Goal: Information Seeking & Learning: Learn about a topic

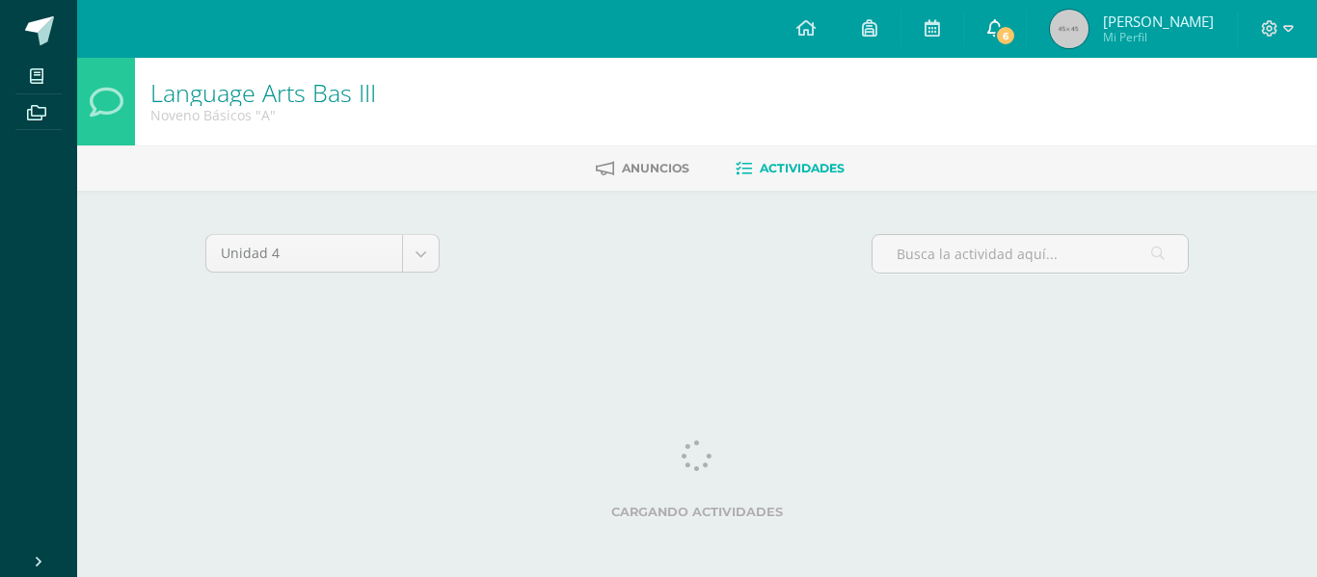
drag, startPoint x: 0, startPoint y: 0, endPoint x: 1041, endPoint y: 36, distance: 1041.8
click at [1016, 36] on span "6" at bounding box center [1005, 35] width 21 height 21
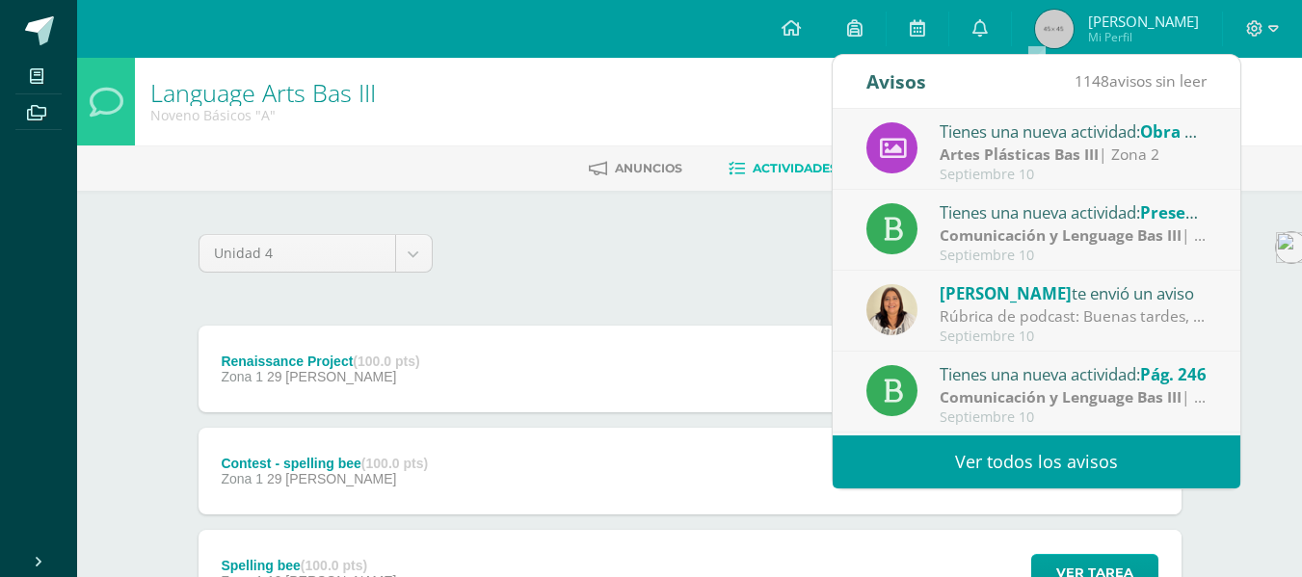
click at [1055, 162] on strong "Artes Plásticas Bas III" at bounding box center [1019, 154] width 159 height 21
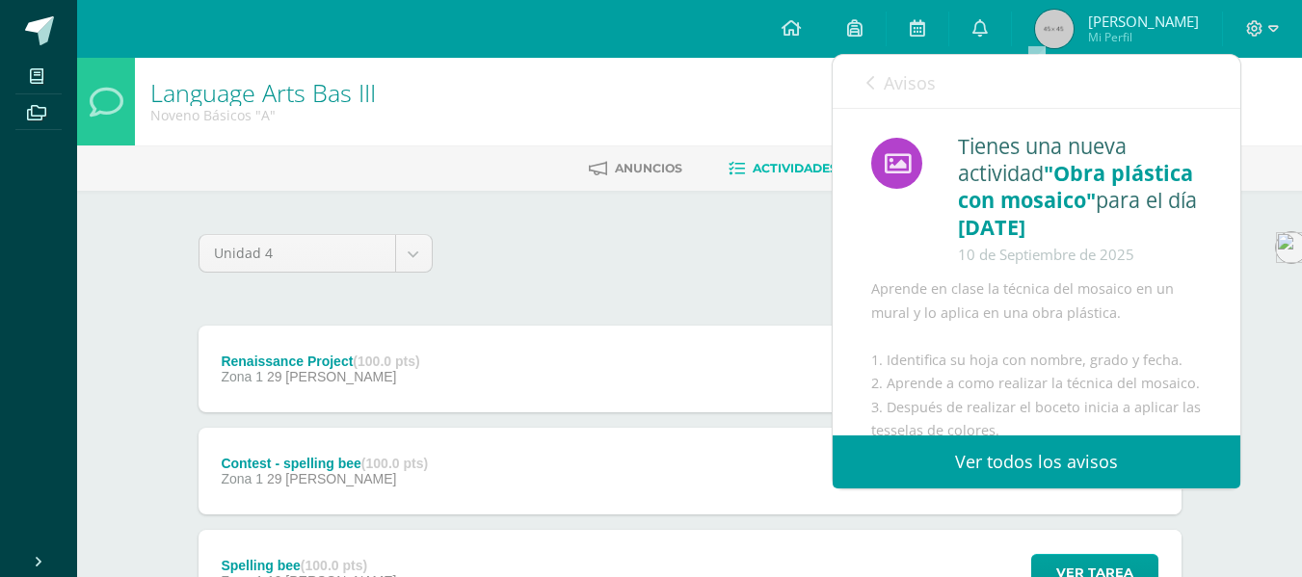
click at [895, 90] on span "Avisos" at bounding box center [910, 82] width 52 height 23
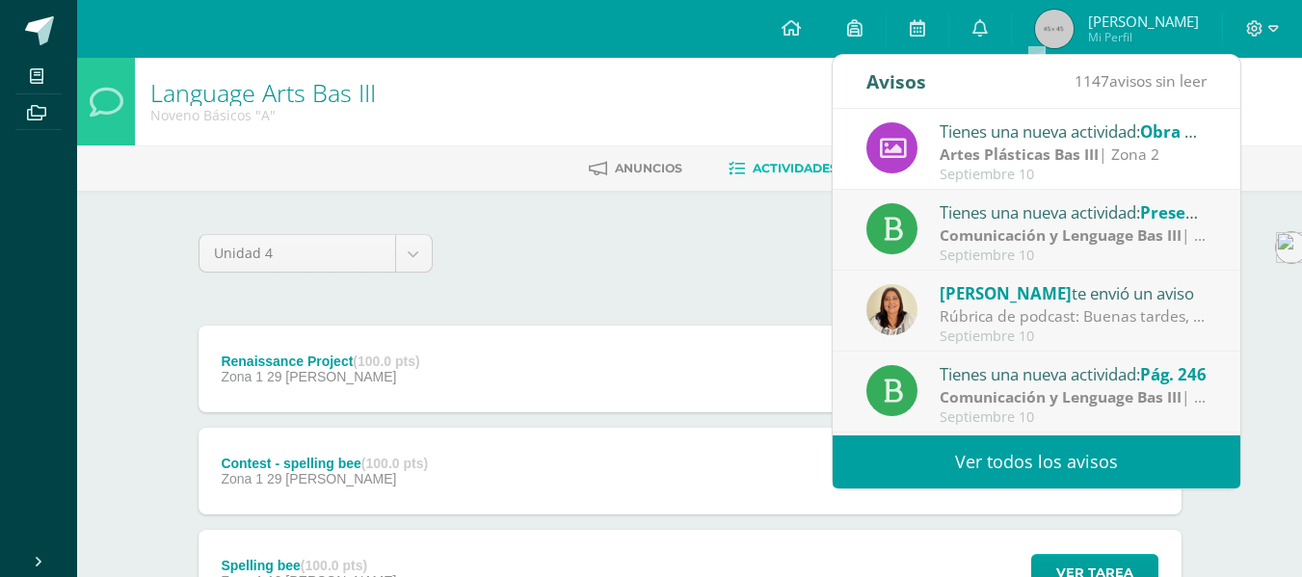
click at [657, 96] on div "Language Arts Bas III Noveno Básicos "A"" at bounding box center [689, 102] width 1225 height 88
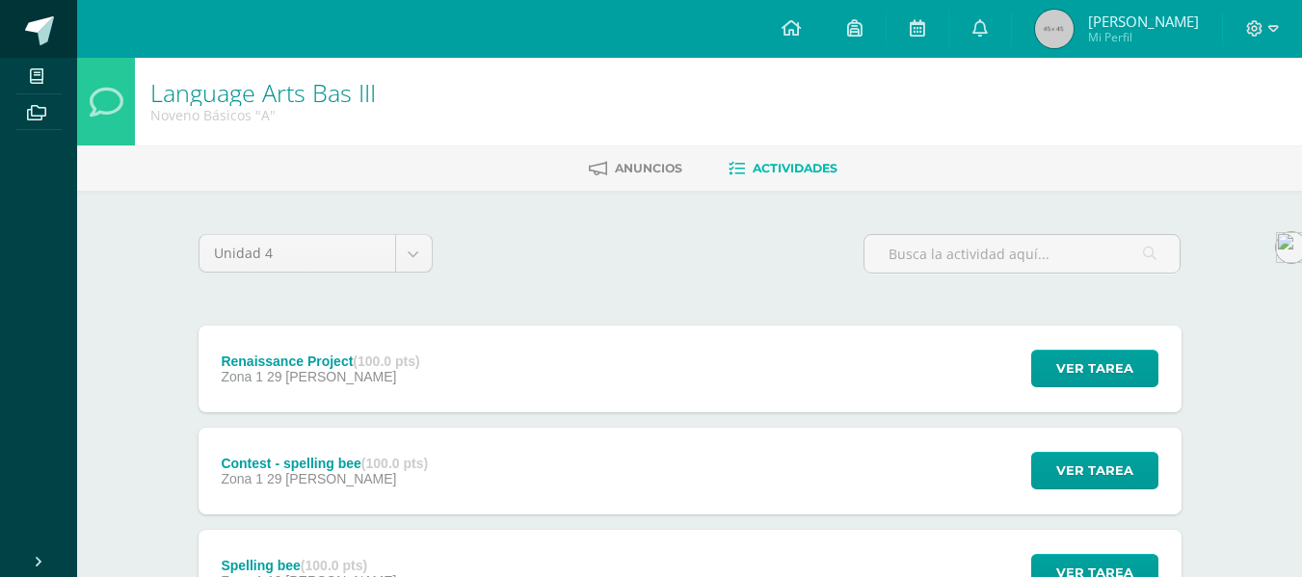
click at [22, 31] on link at bounding box center [38, 29] width 77 height 58
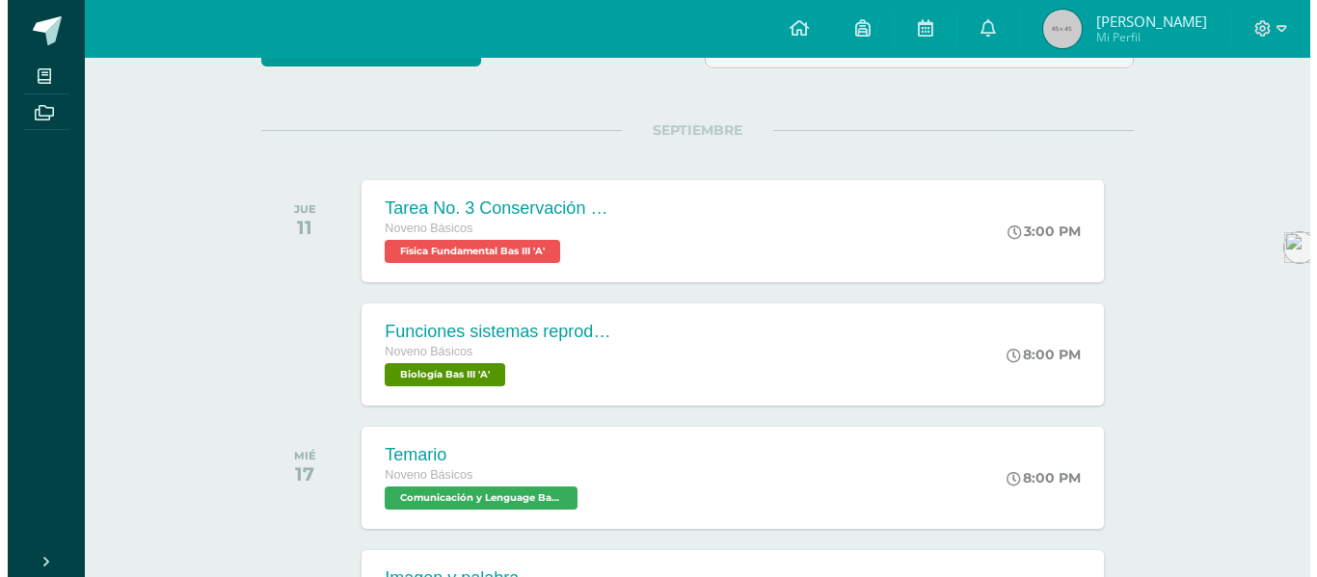
scroll to position [201, 0]
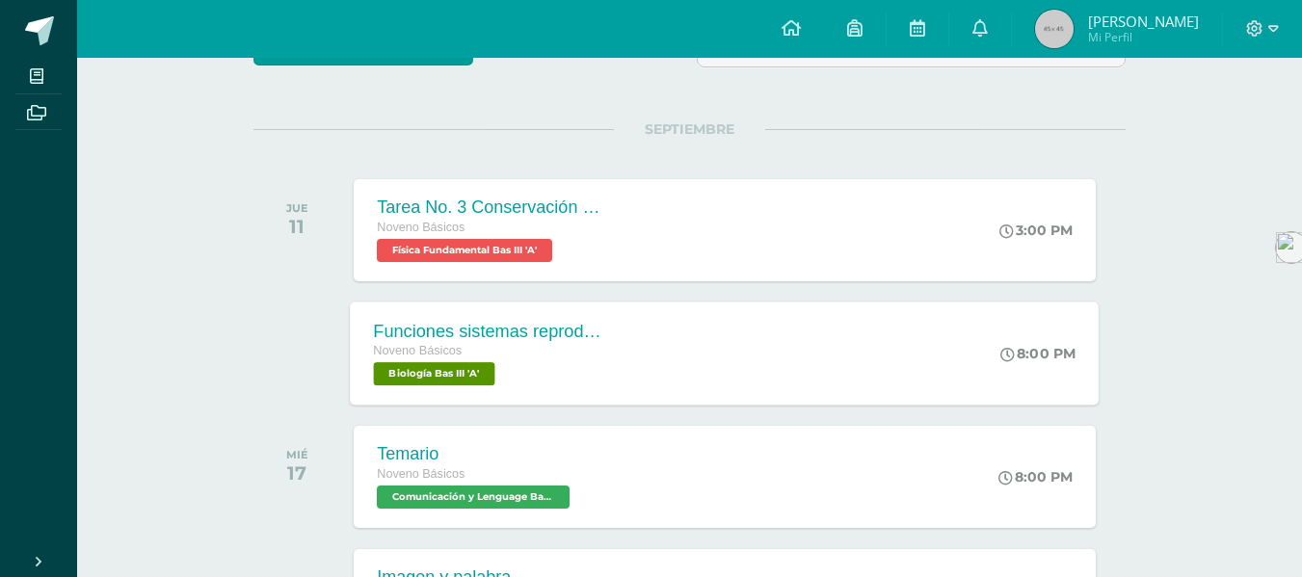
click at [605, 357] on div "Noveno Básicos" at bounding box center [490, 351] width 233 height 21
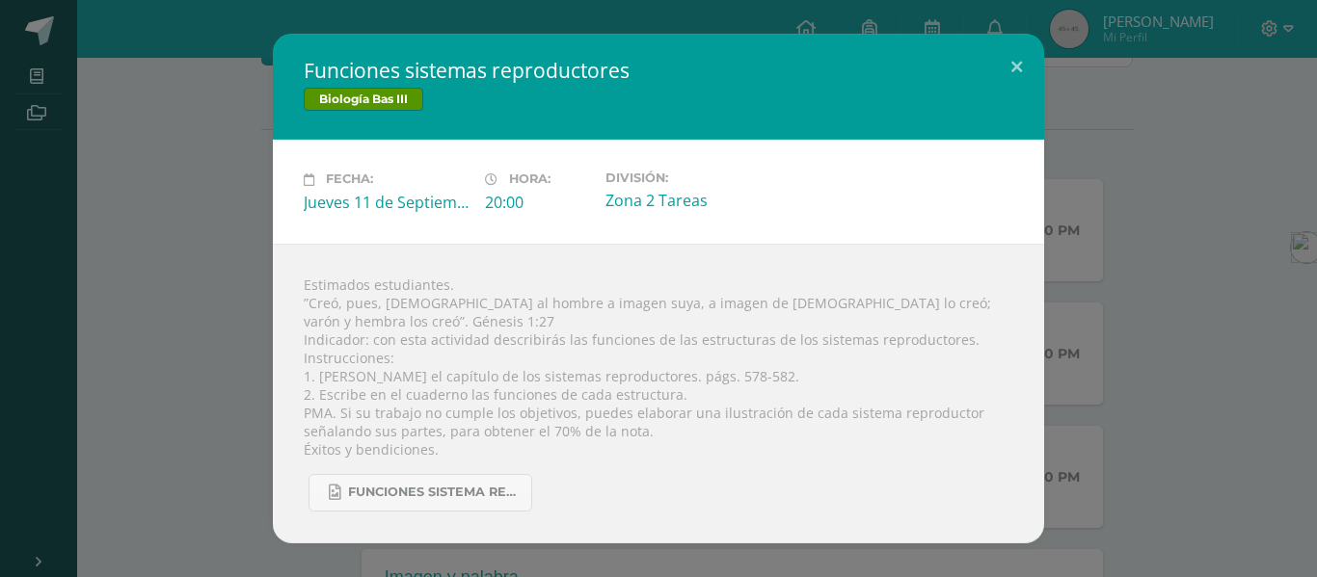
click at [199, 265] on div "Funciones sistemas reproductores Biología Bas III Fecha: [DATE] Hora: 20:00 Div…" at bounding box center [658, 288] width 1301 height 509
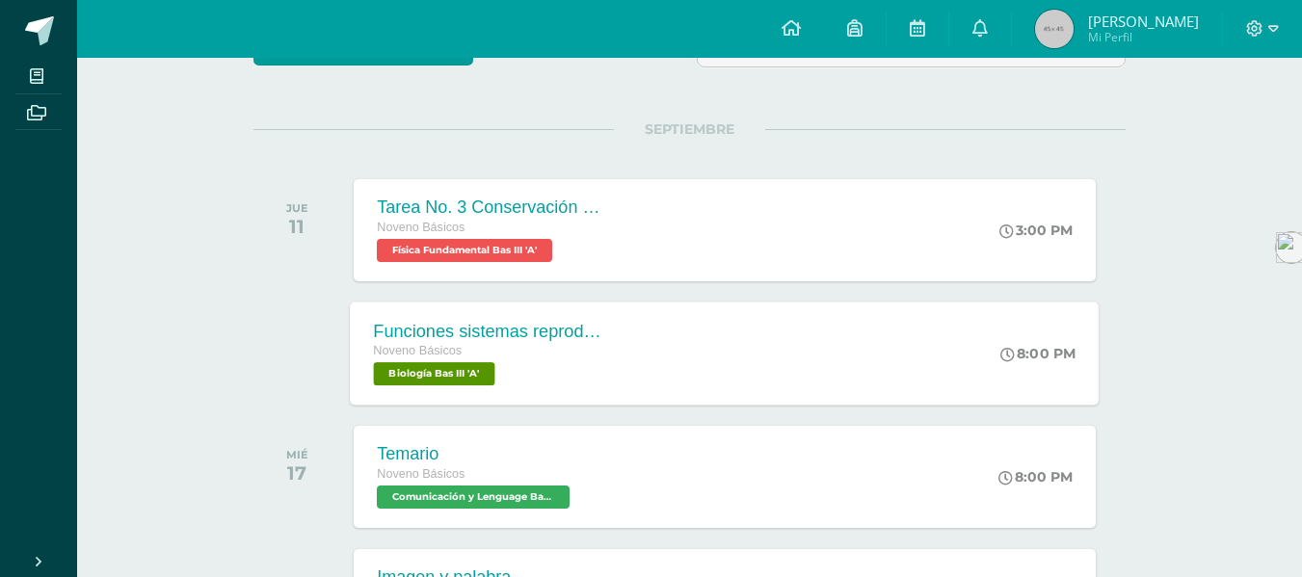
click at [459, 327] on div "Funciones sistemas reproductores" at bounding box center [490, 331] width 233 height 20
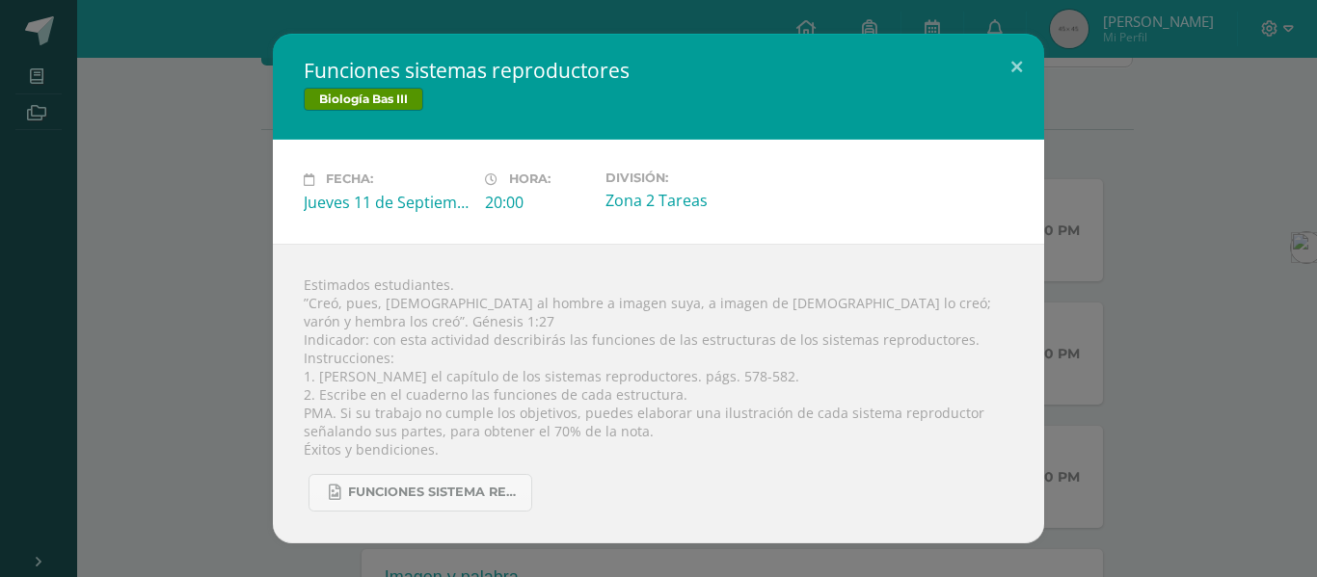
click at [180, 341] on div "Funciones sistemas reproductores Biología Bas III Fecha: [DATE] Hora: 20:00 Div…" at bounding box center [658, 288] width 1301 height 509
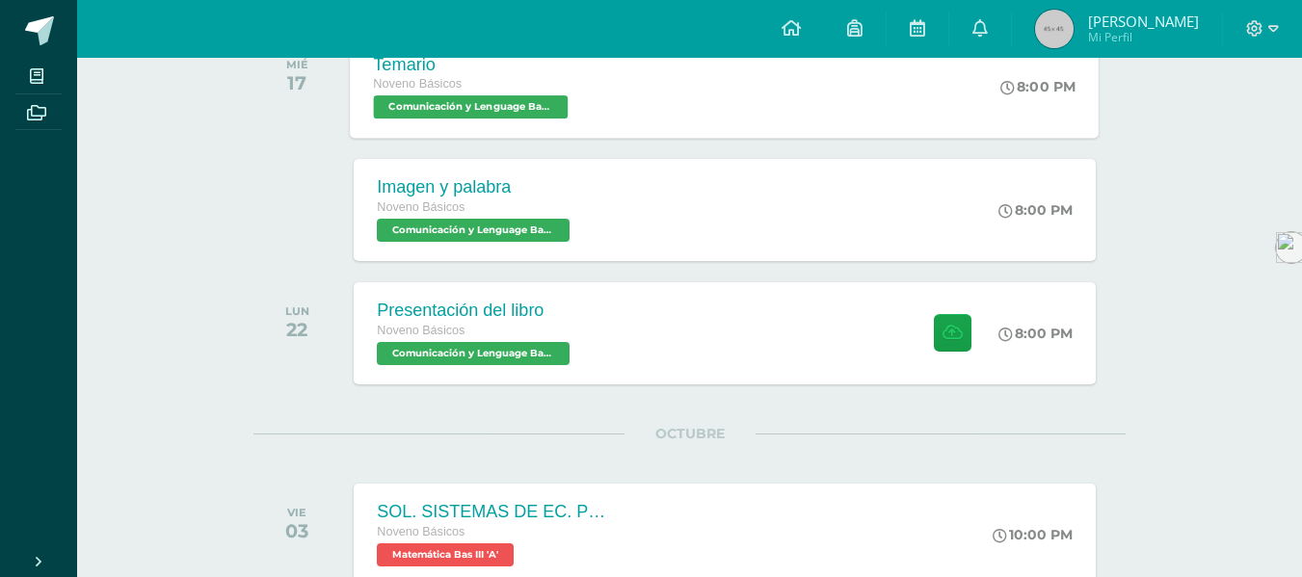
scroll to position [593, 0]
click at [495, 347] on span "Comunicación y Lenguage Bas III 'A'" at bounding box center [471, 352] width 195 height 23
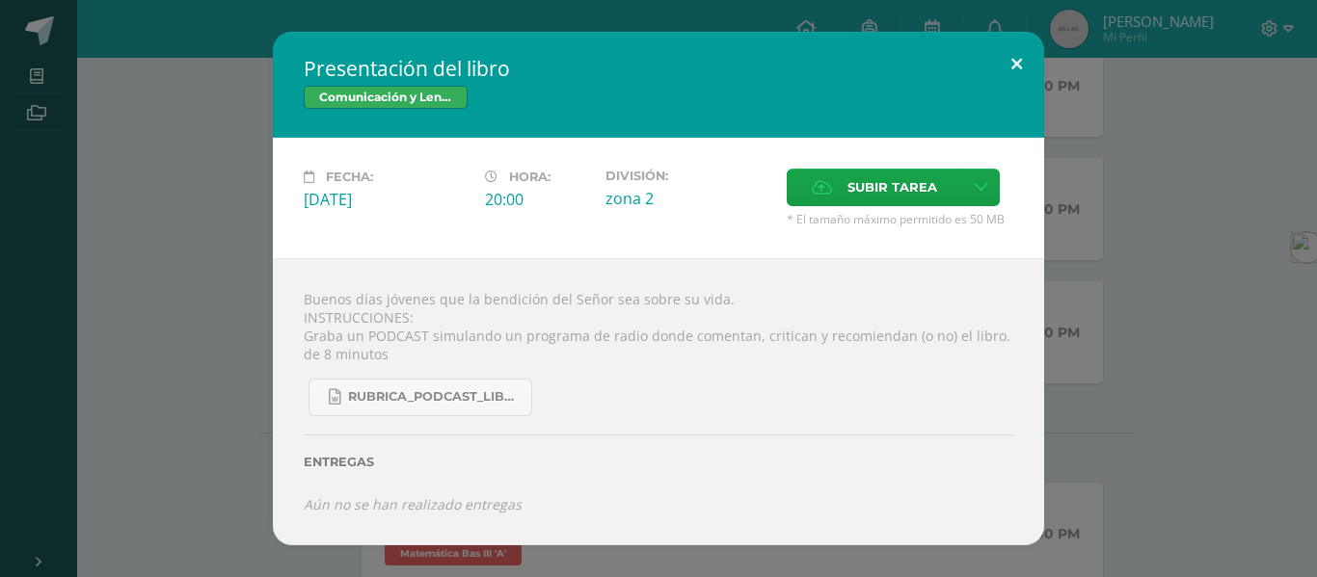
click at [1021, 80] on button at bounding box center [1016, 65] width 55 height 66
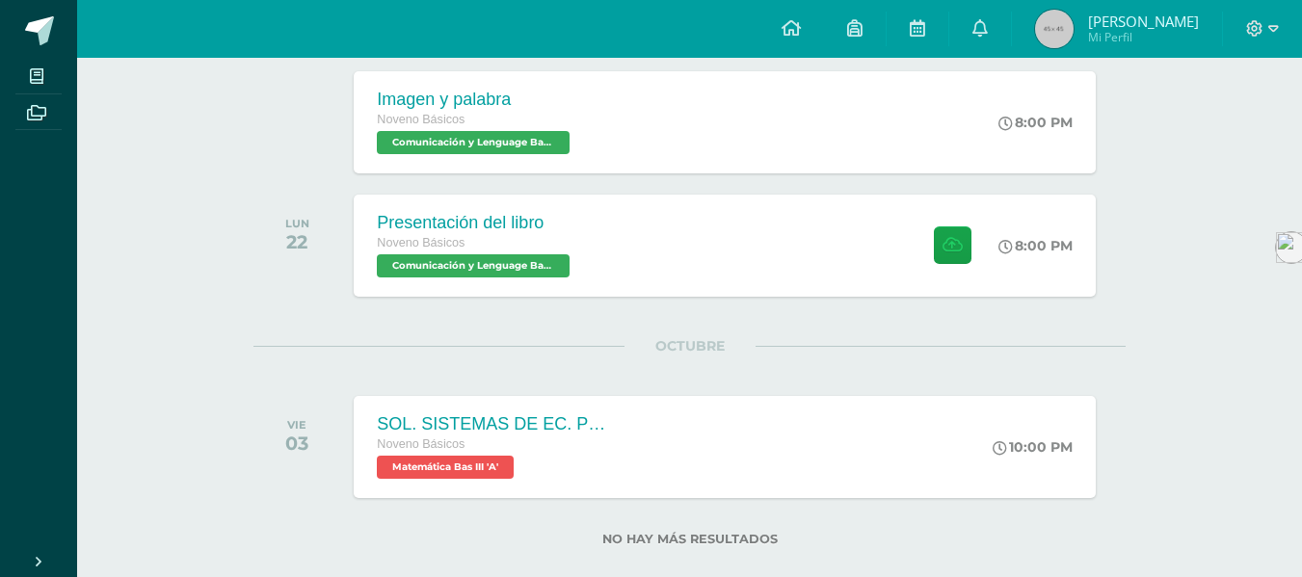
scroll to position [711, 0]
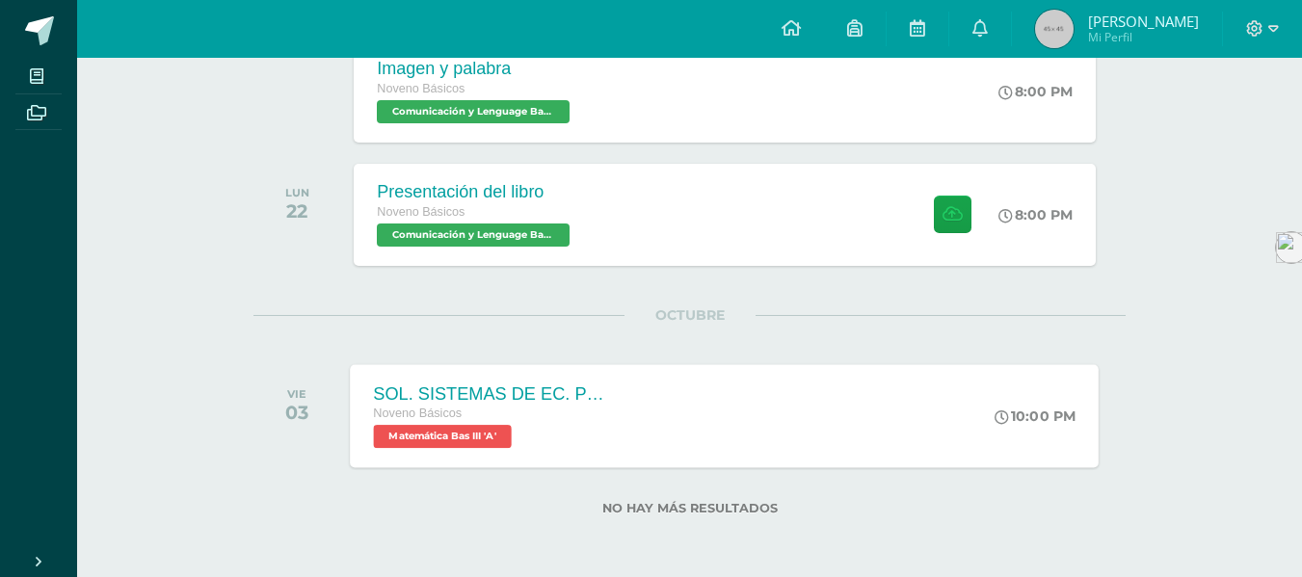
click at [765, 430] on div "SOL. SISTEMAS DE EC. POR EL MÉTODO DE MATRÍZ AUMENTADA. Noveno Básicos Matemáti…" at bounding box center [725, 415] width 749 height 103
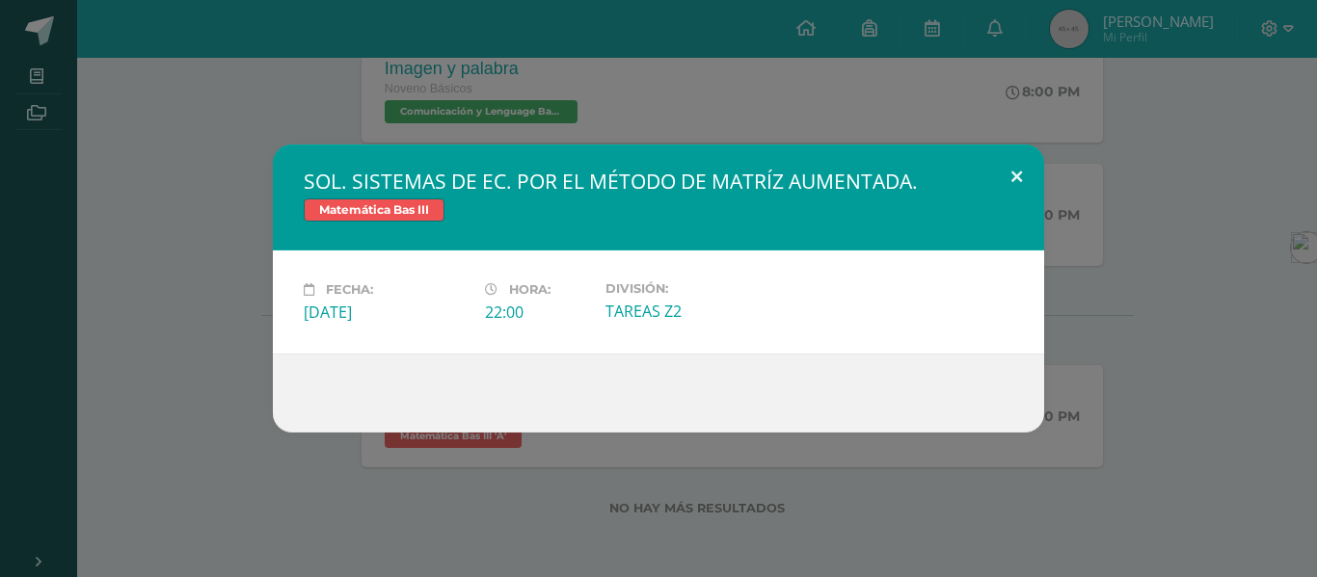
click at [1002, 180] on button at bounding box center [1016, 178] width 55 height 66
